Goal: Information Seeking & Learning: Learn about a topic

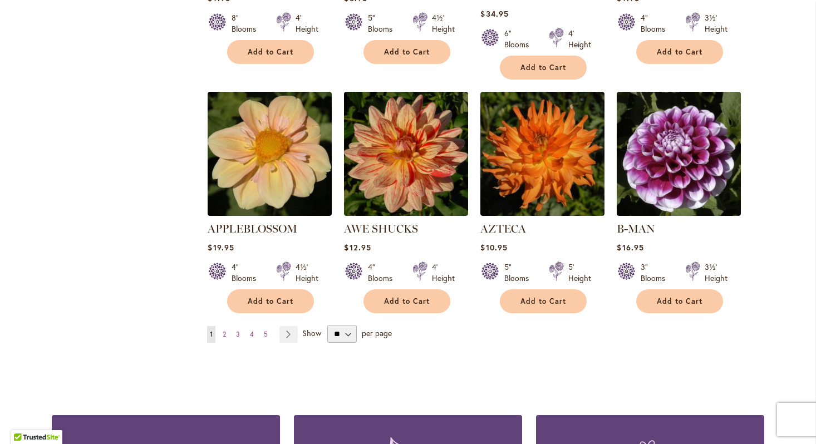
scroll to position [908, 0]
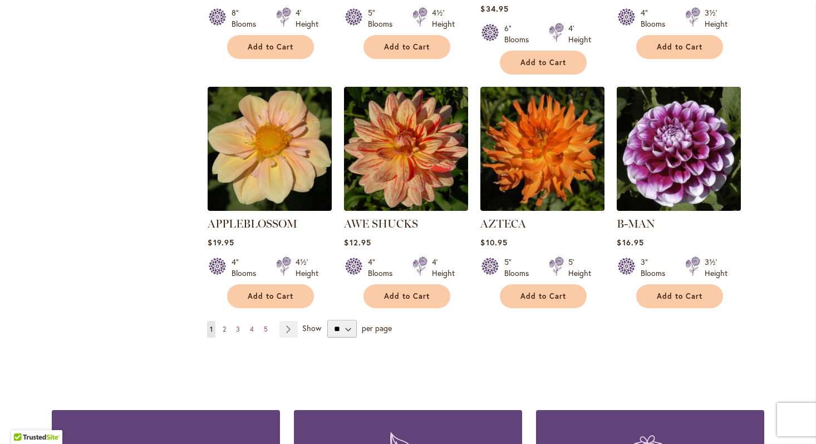
click at [223, 325] on span "2" at bounding box center [224, 329] width 3 height 8
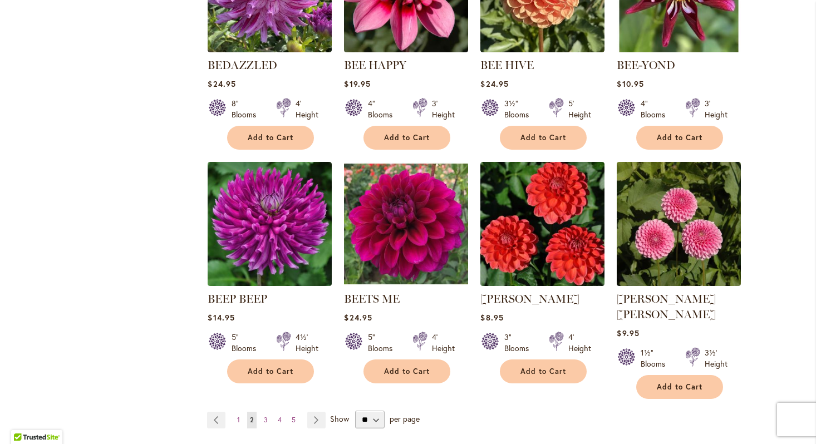
scroll to position [924, 0]
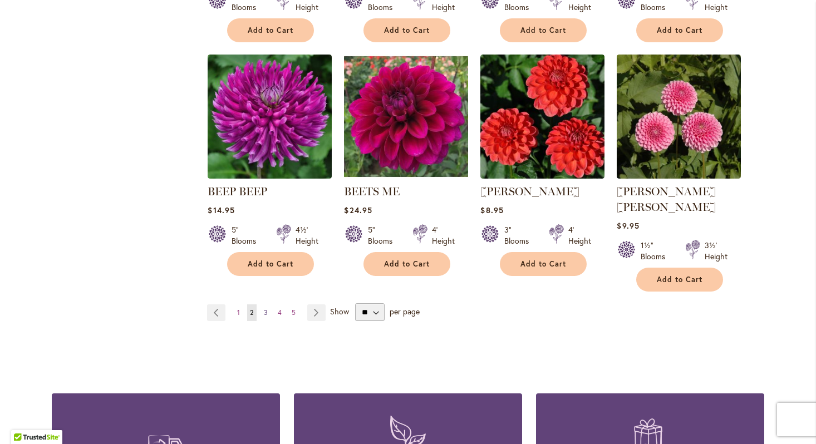
click at [264, 308] on span "3" at bounding box center [266, 312] width 4 height 8
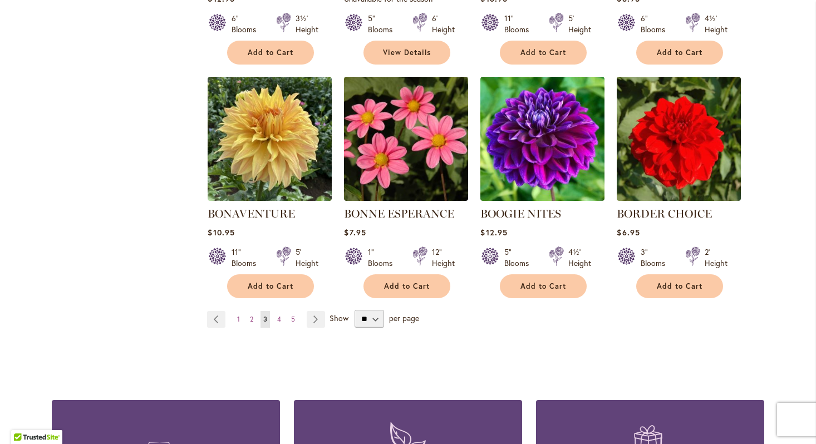
scroll to position [904, 0]
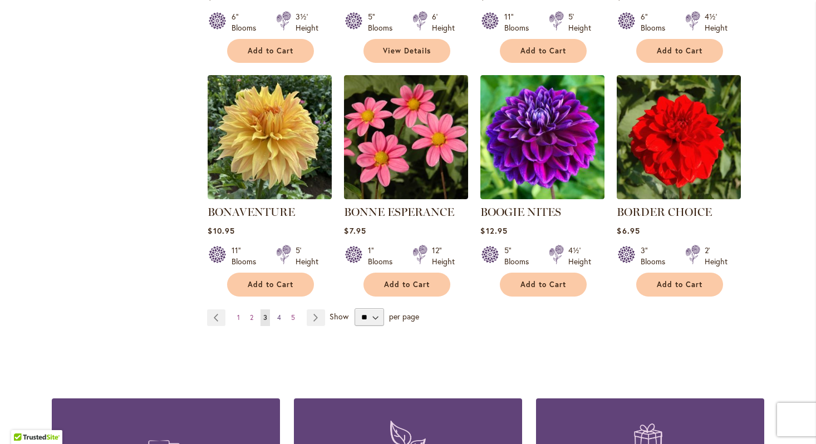
click at [274, 316] on link "Page 4" at bounding box center [278, 317] width 9 height 17
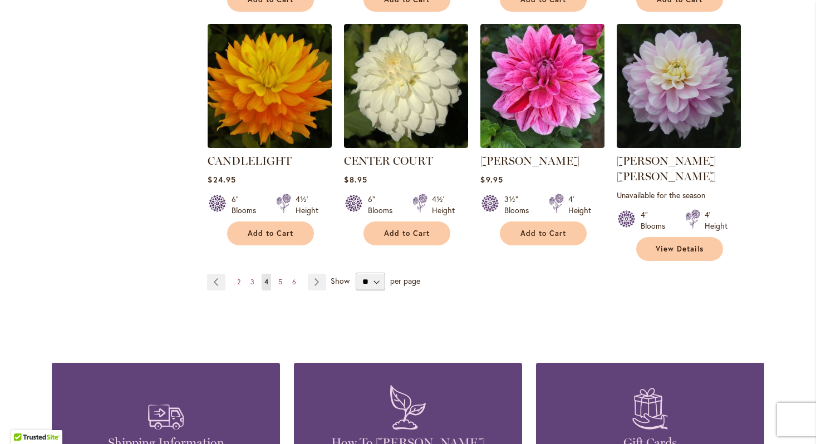
scroll to position [972, 0]
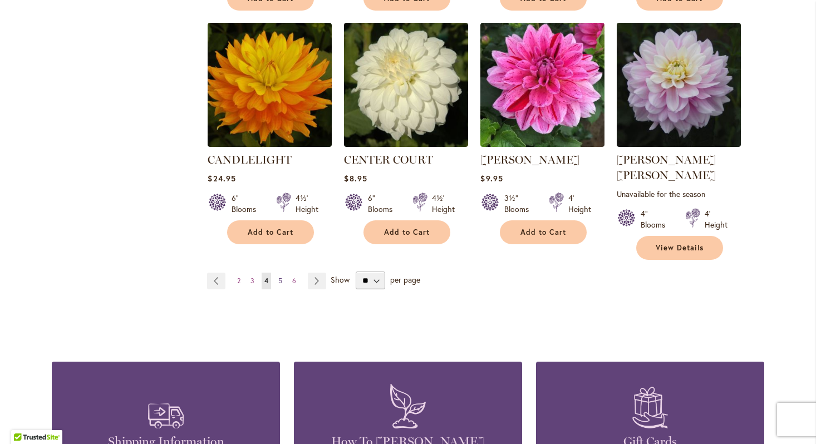
click at [278, 277] on span "5" at bounding box center [280, 281] width 4 height 8
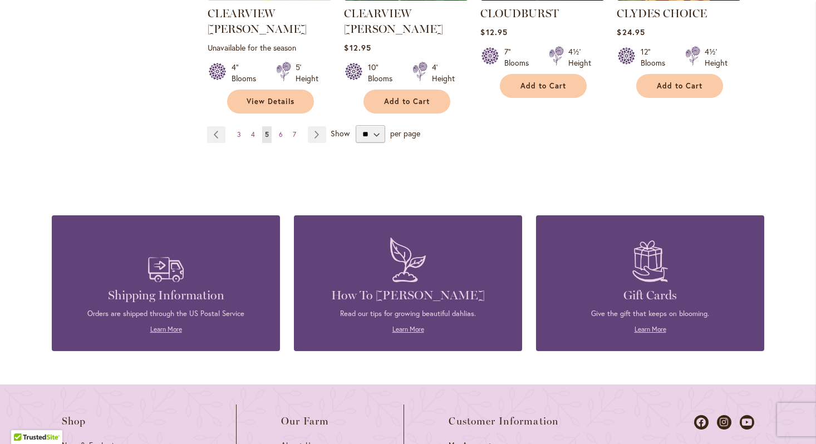
scroll to position [1137, 0]
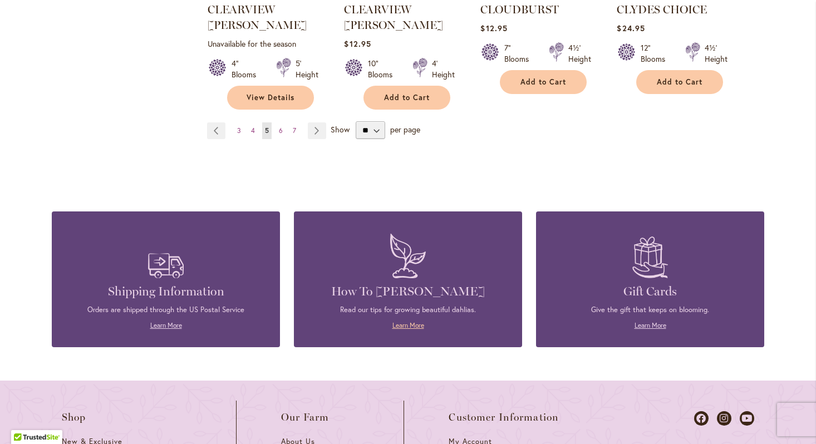
click at [410, 321] on link "Learn More" at bounding box center [408, 325] width 32 height 8
